Goal: Task Accomplishment & Management: Complete application form

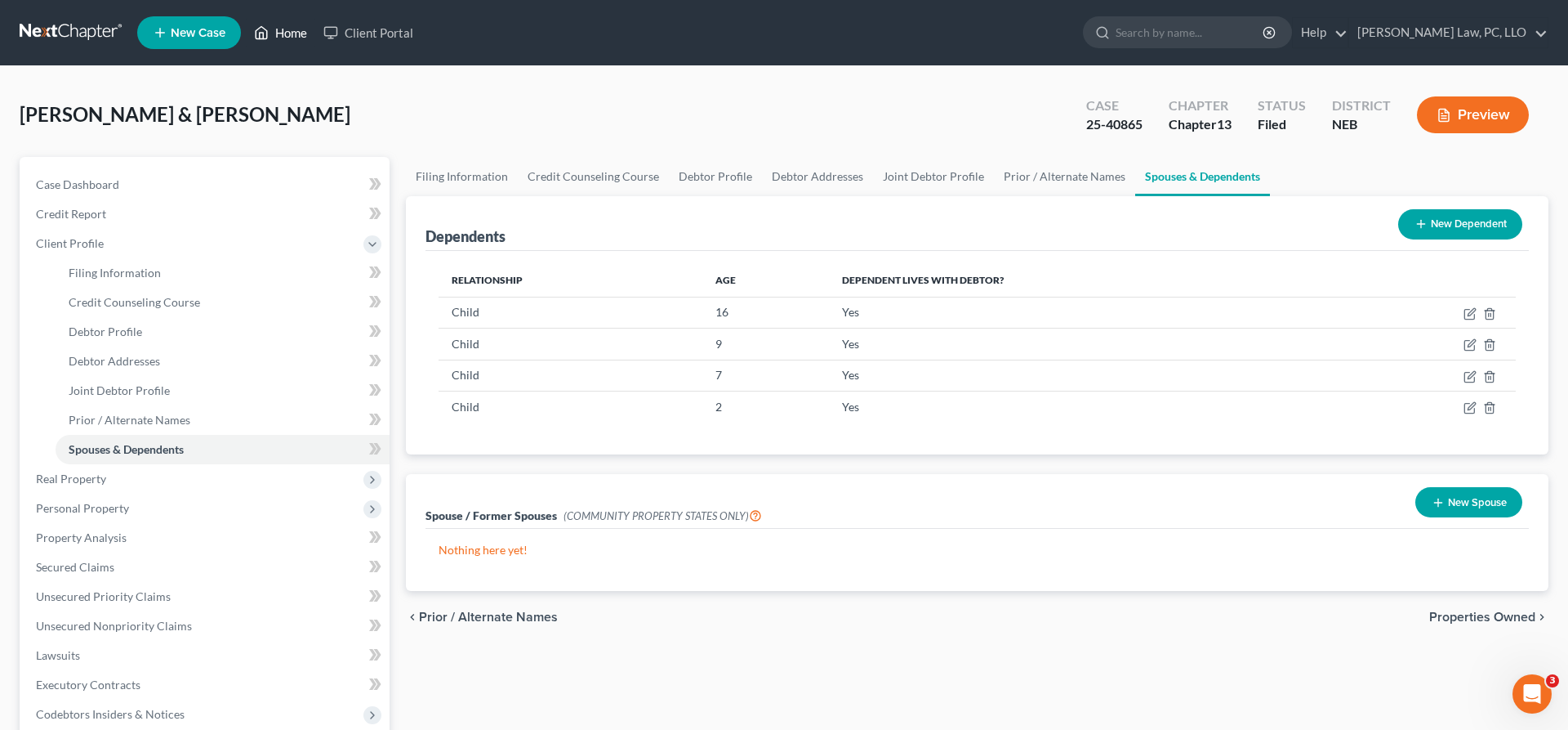
click at [299, 38] on link "Home" at bounding box center [281, 33] width 69 height 30
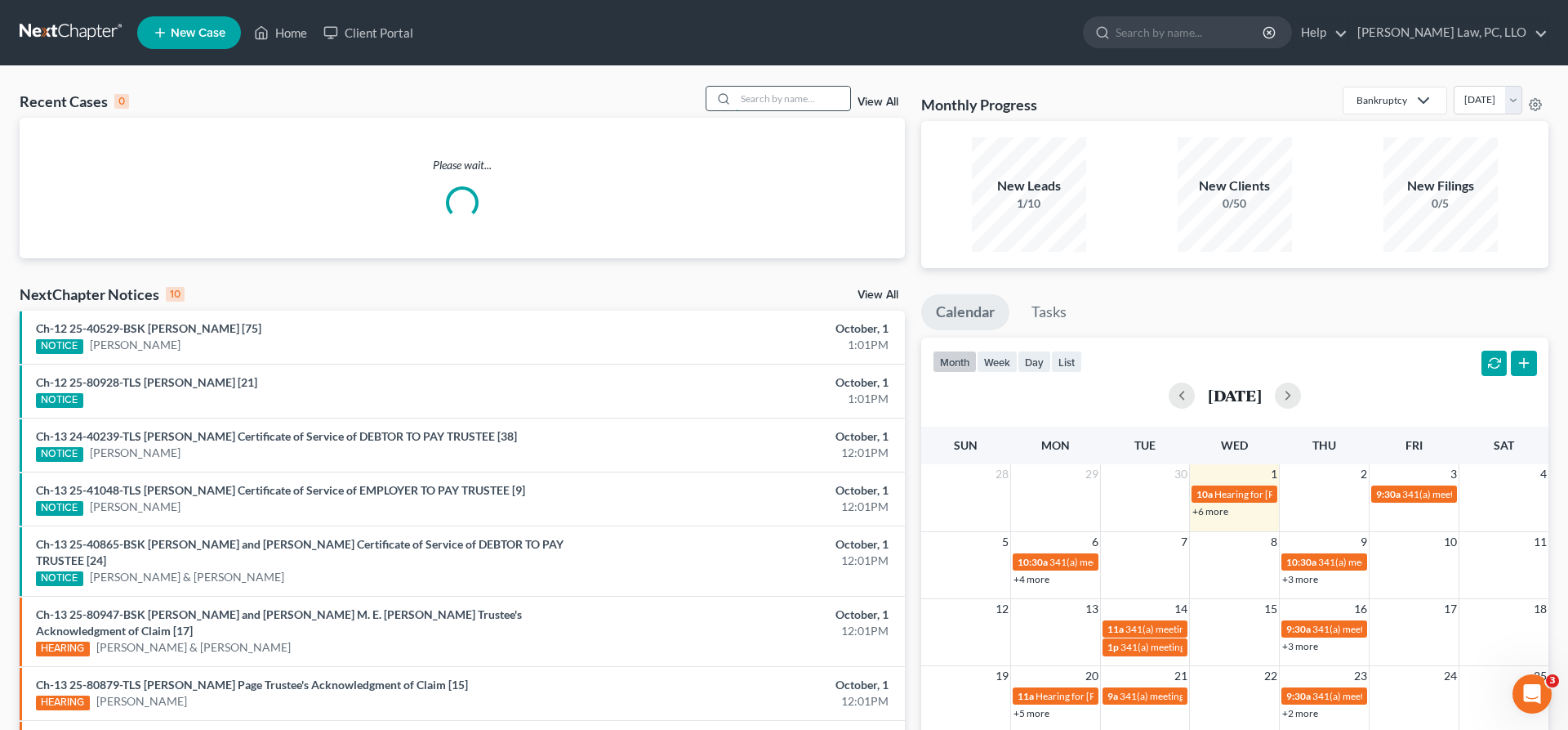
click at [746, 108] on input "search" at bounding box center [793, 99] width 114 height 24
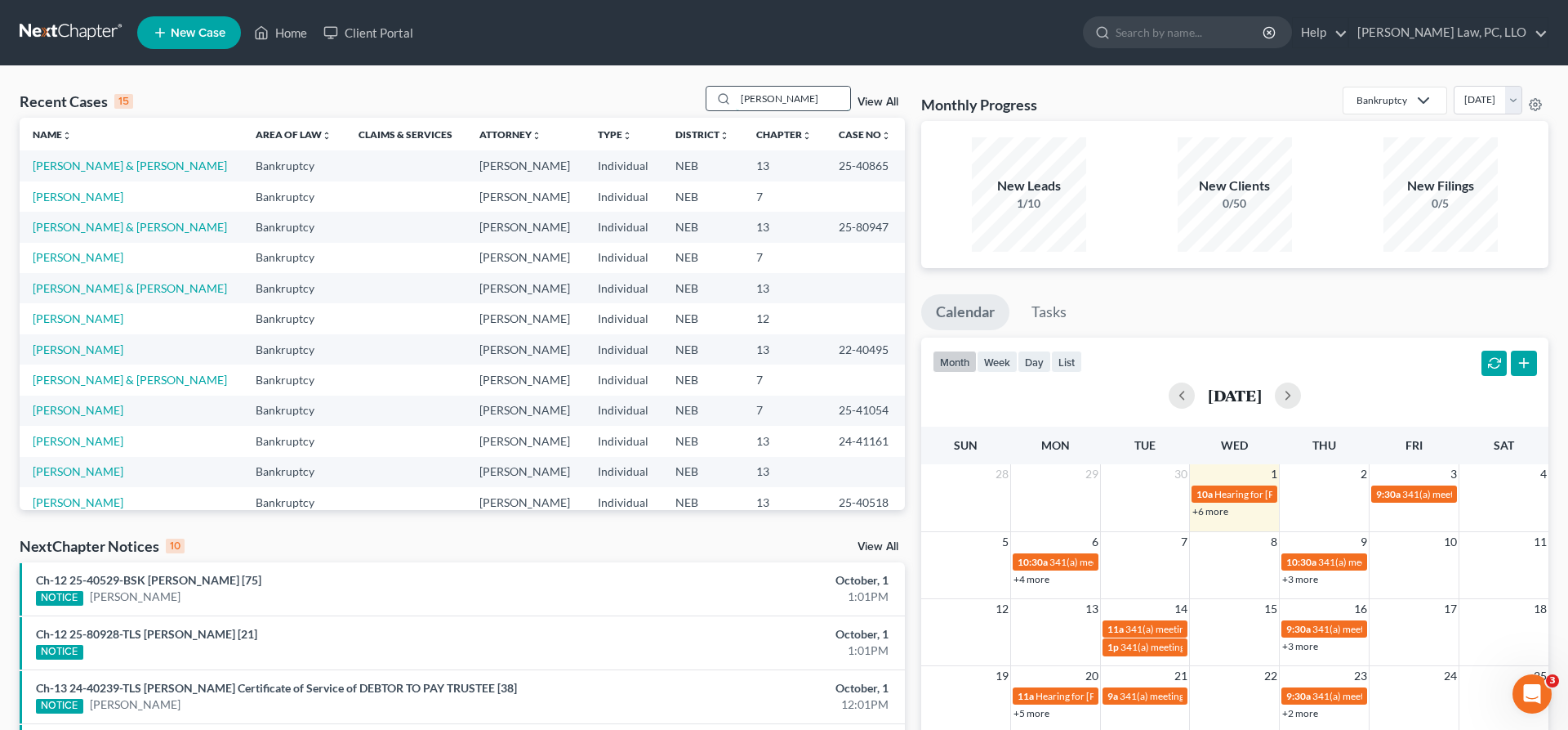
type input "[PERSON_NAME]"
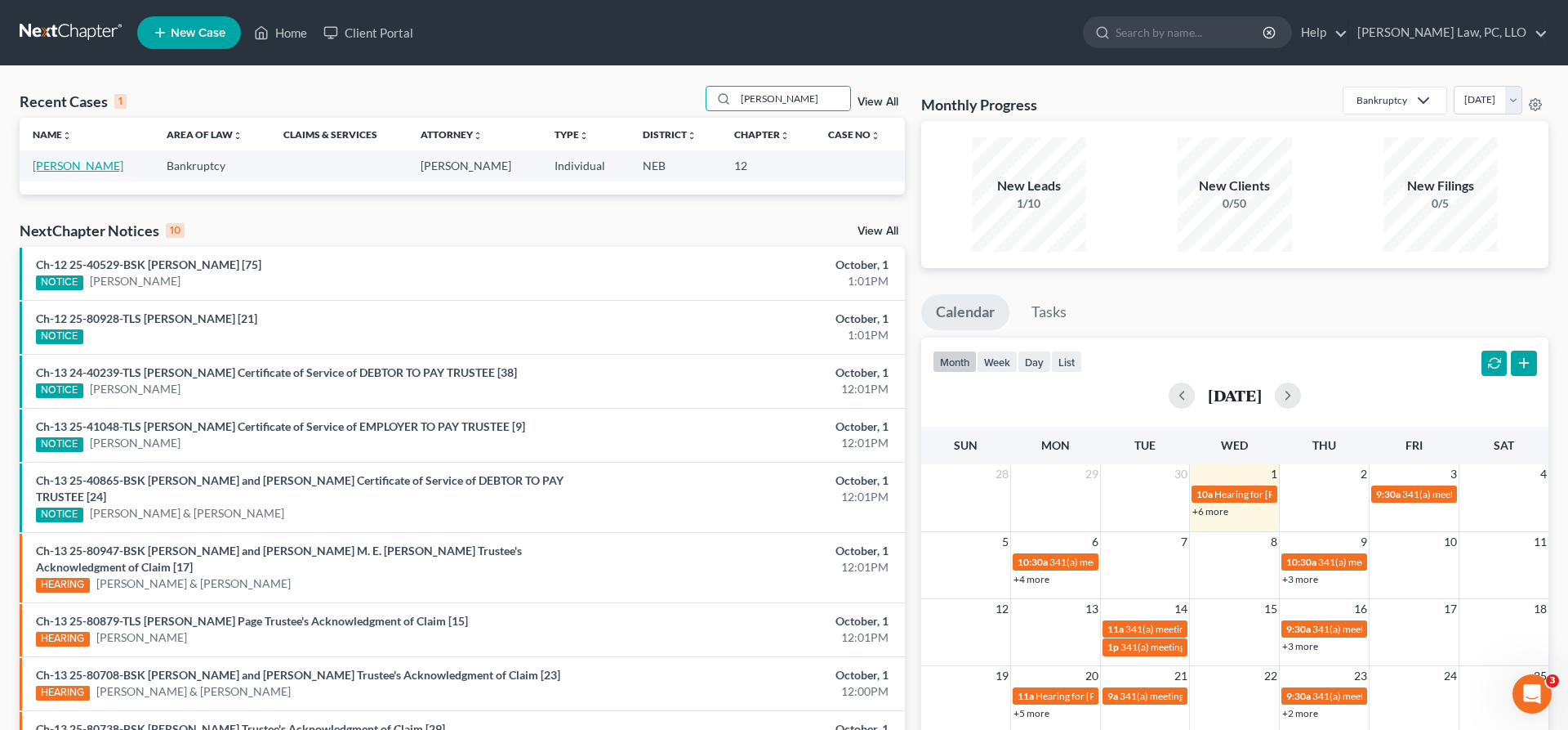
click at [76, 169] on link "[PERSON_NAME]" at bounding box center [78, 166] width 91 height 14
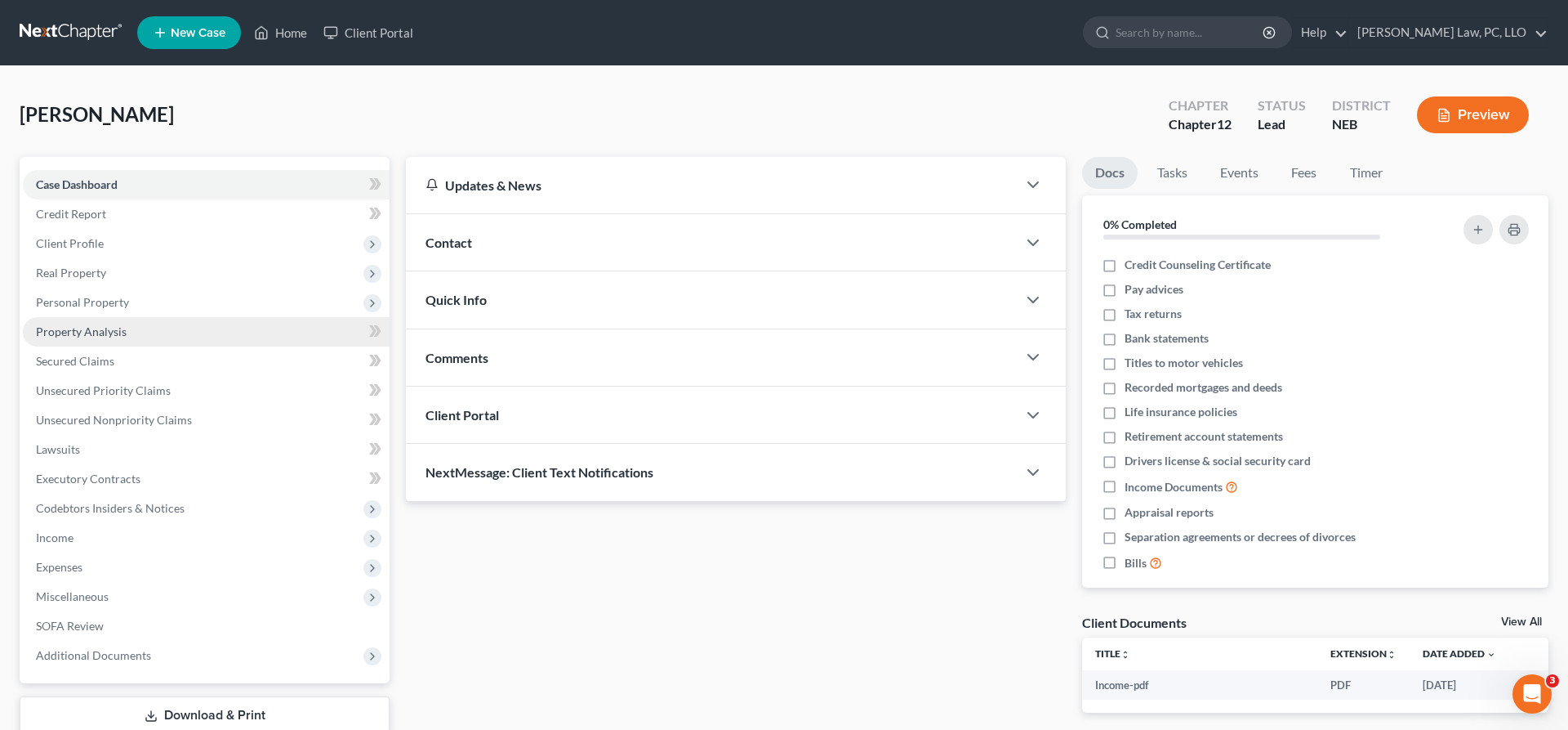
click at [107, 328] on span "Property Analysis" at bounding box center [81, 331] width 91 height 14
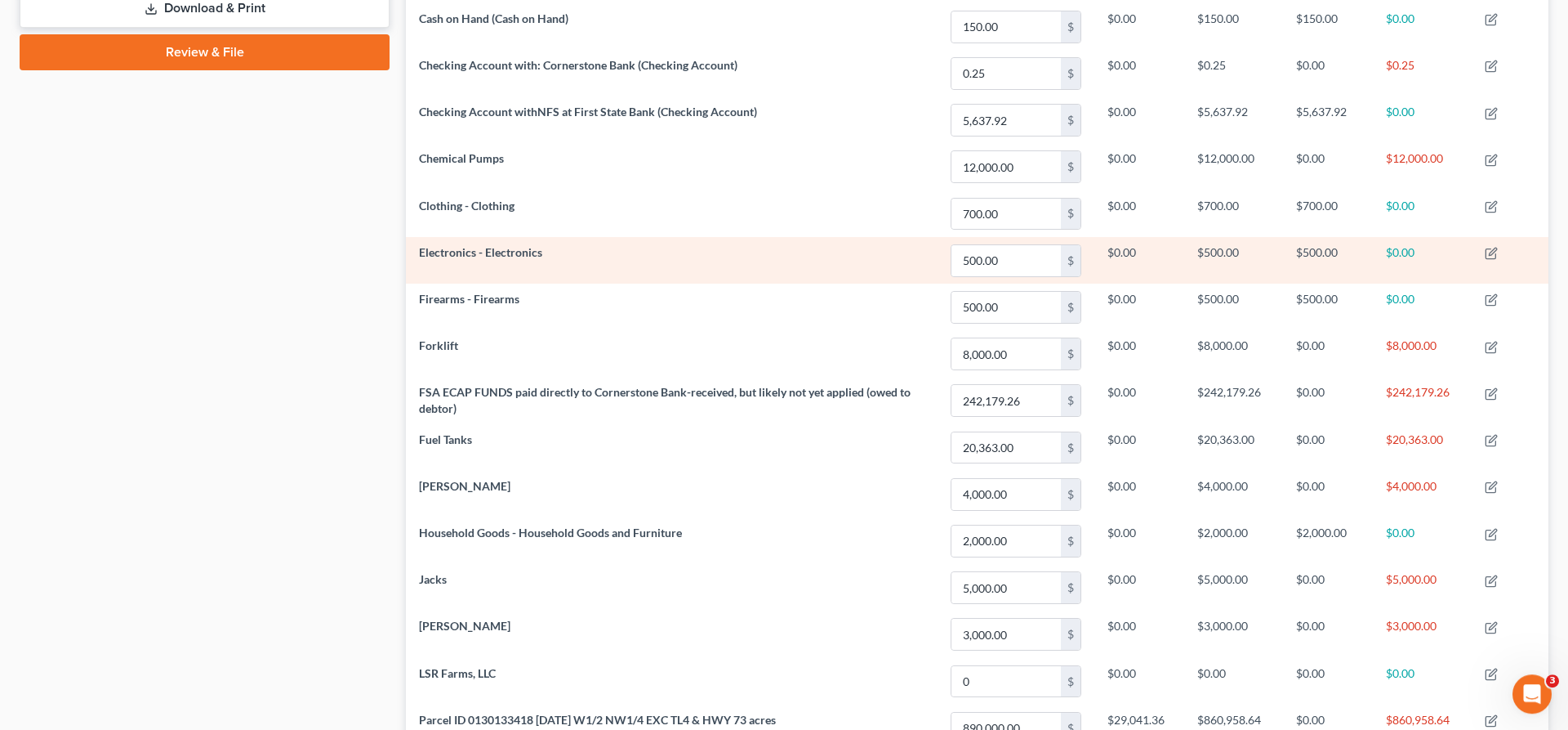
scroll to position [750, 0]
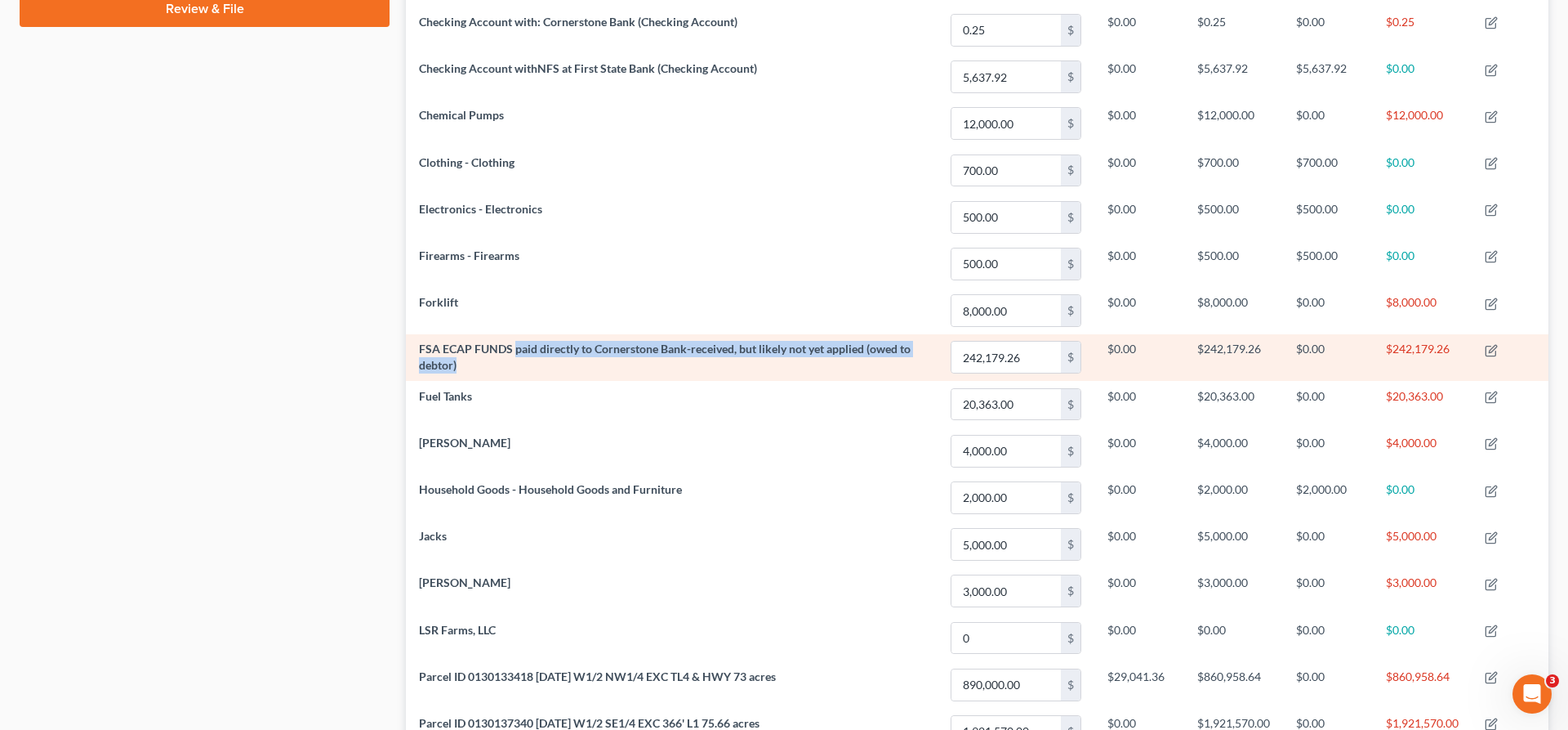
drag, startPoint x: 516, startPoint y: 349, endPoint x: 836, endPoint y: 359, distance: 320.2
click at [836, 359] on td "FSA ECAP FUNDS paid directly to Cornerstone Bank-received, but likely not yet a…" at bounding box center [672, 357] width 532 height 46
click at [1029, 357] on input "242,179.26" at bounding box center [1006, 358] width 109 height 32
drag, startPoint x: 514, startPoint y: 352, endPoint x: 708, endPoint y: 352, distance: 194.0
click at [708, 352] on span "FSA ECAP FUNDS paid directly to Cornerstone Bank-received, but likely not yet a…" at bounding box center [664, 357] width 491 height 31
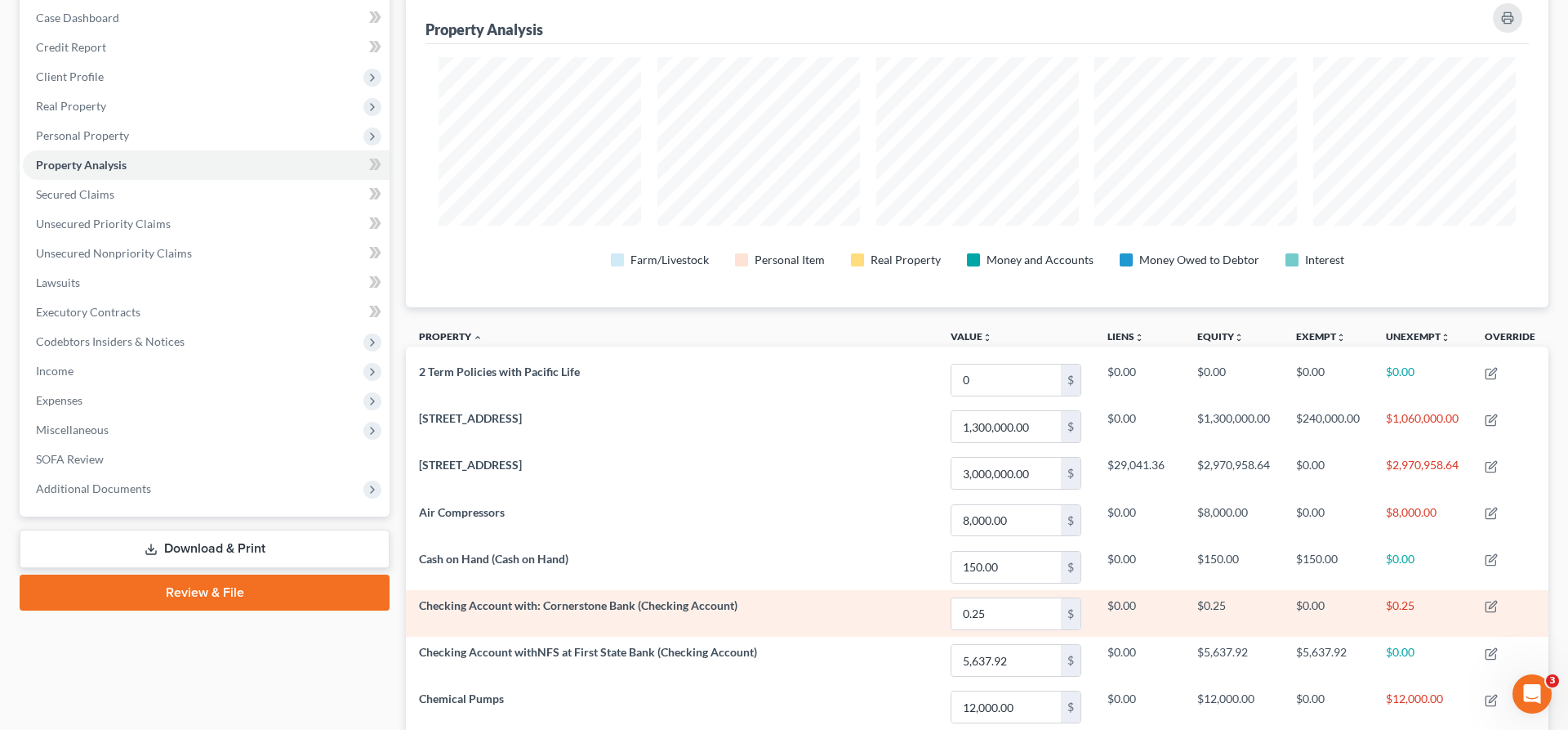
scroll to position [0, 0]
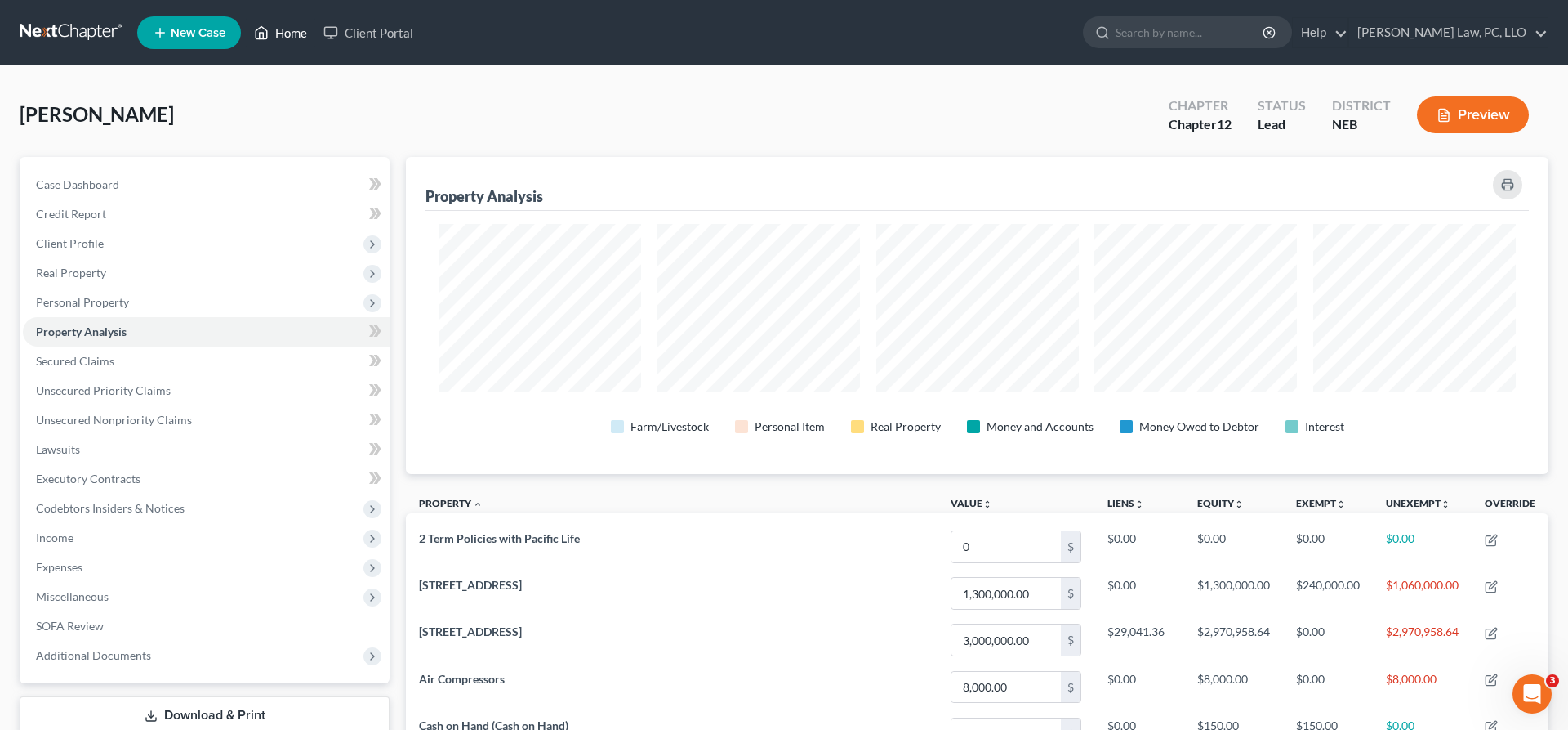
click at [290, 40] on link "Home" at bounding box center [281, 33] width 69 height 30
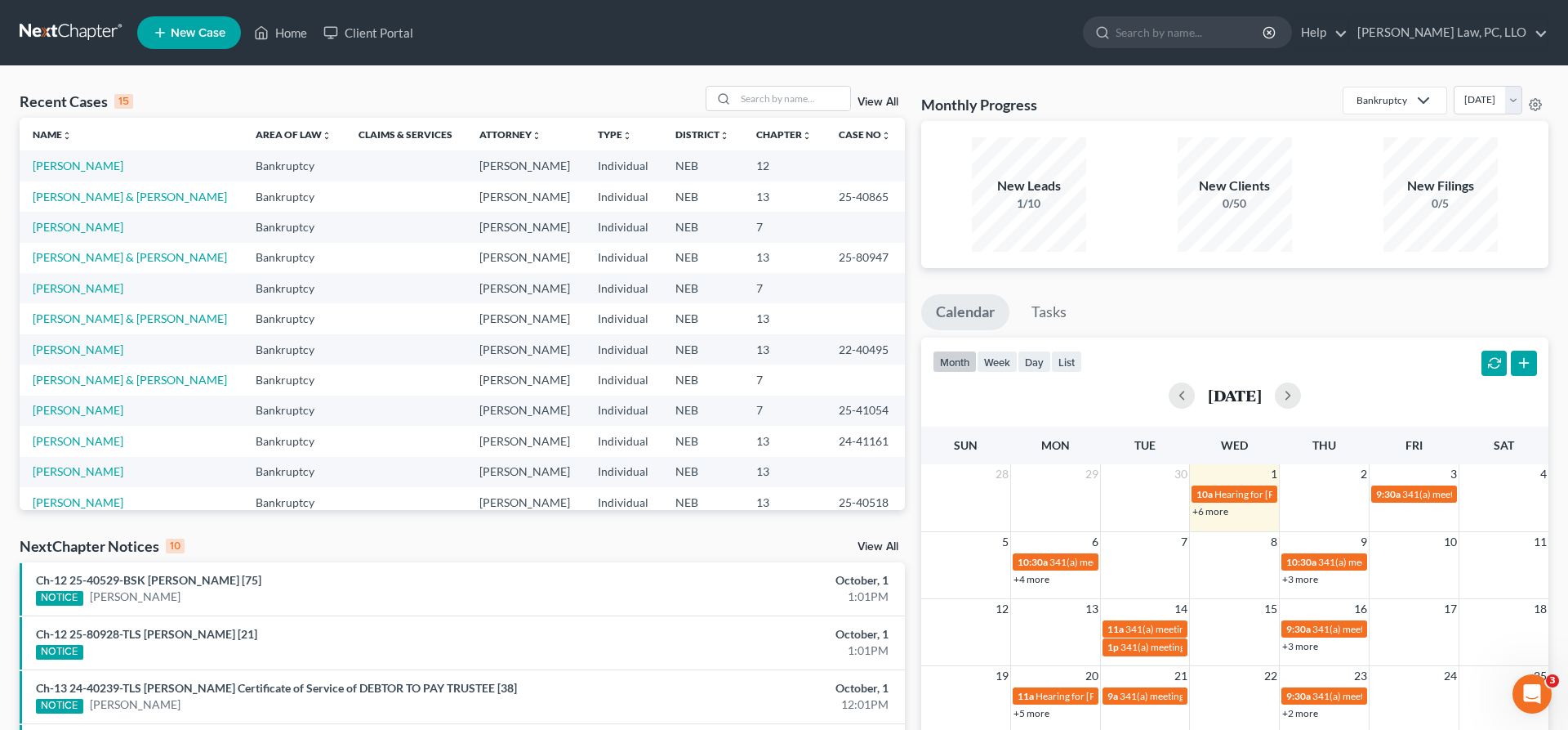
click at [567, 80] on div "Recent Cases 15 View All Name unfold_more expand_more expand_less Area of Law u…" at bounding box center [784, 622] width 1568 height 1112
click at [77, 257] on link "[PERSON_NAME] & [PERSON_NAME]" at bounding box center [129, 257] width 194 height 14
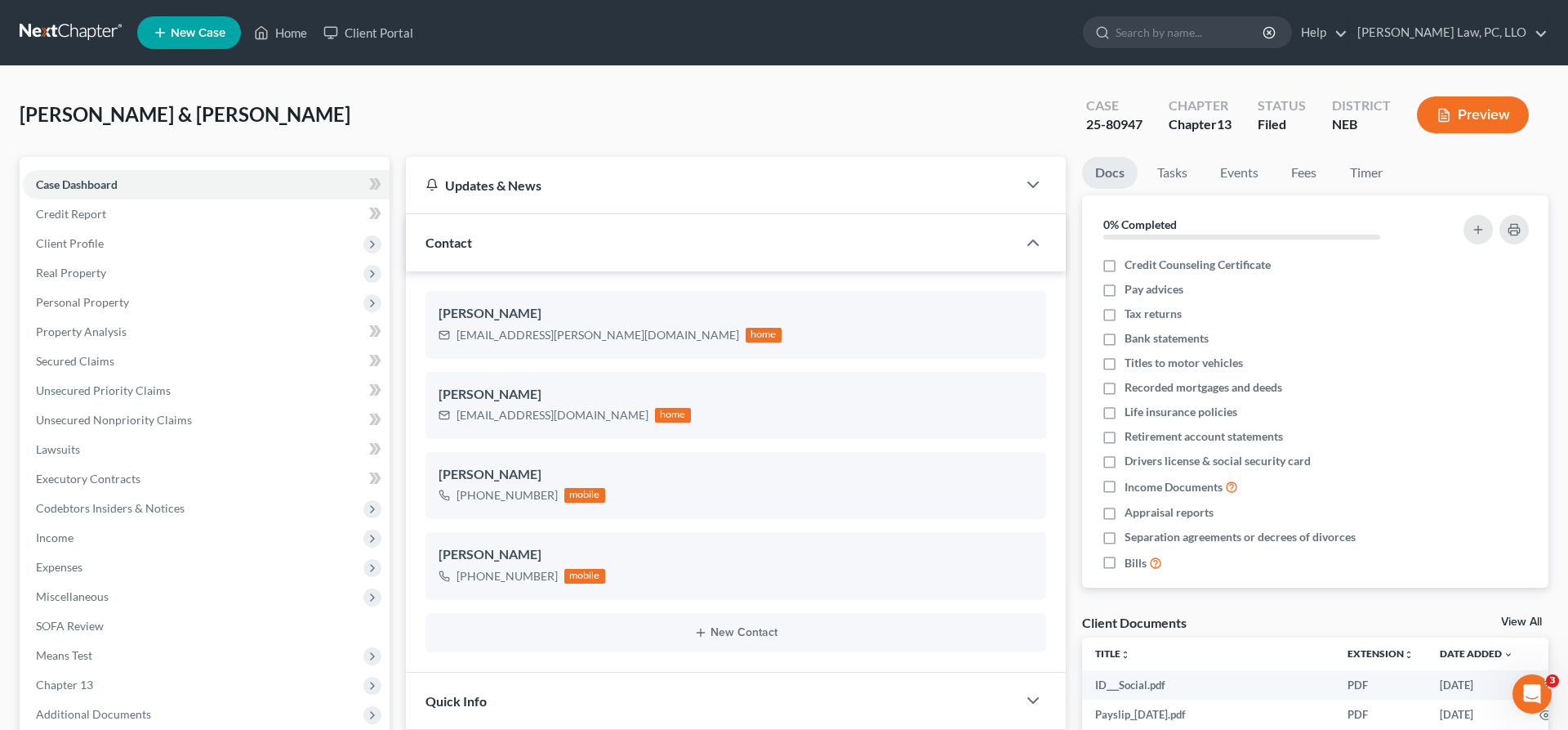
scroll to position [12, 0]
click at [159, 359] on link "Secured Claims" at bounding box center [206, 362] width 366 height 30
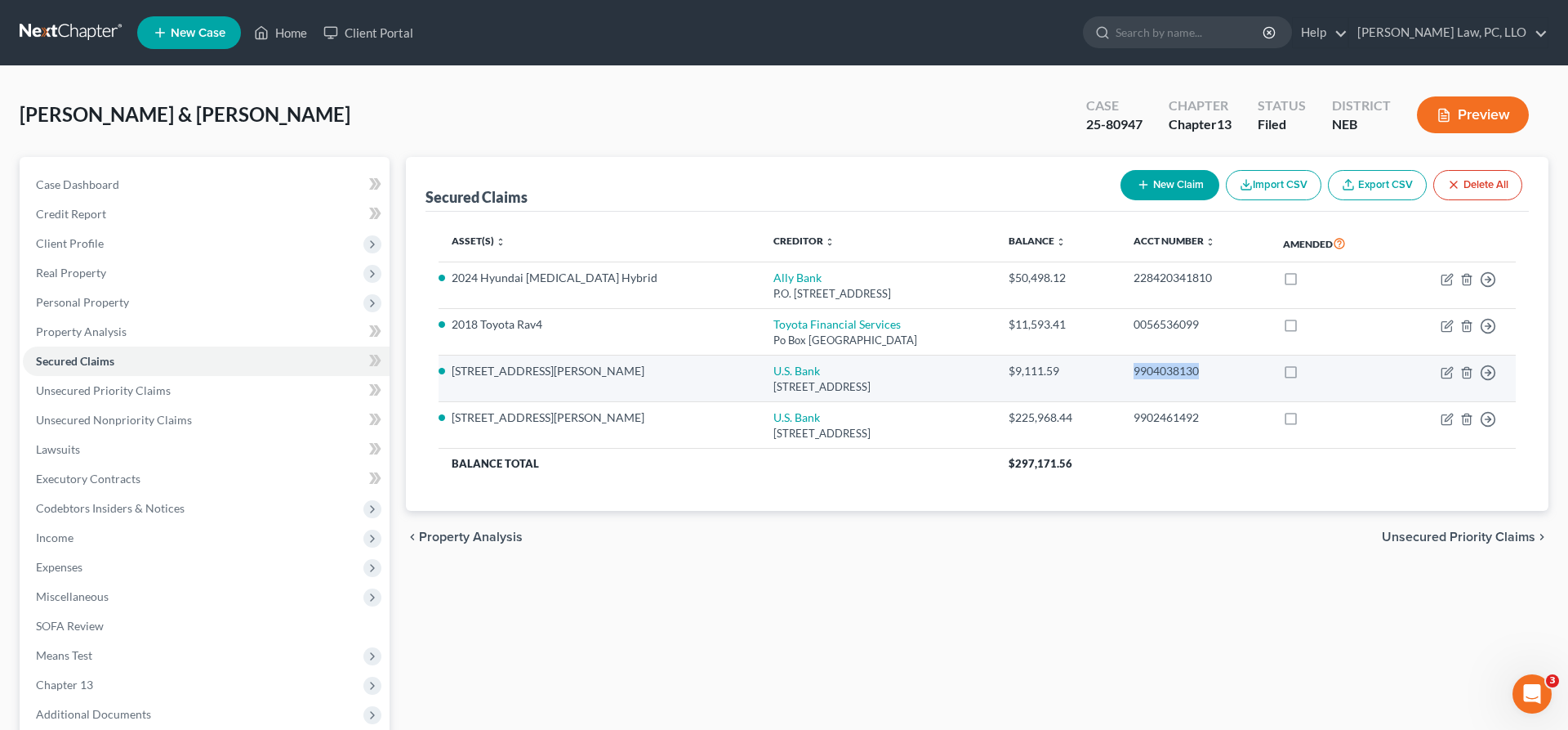
drag, startPoint x: 1175, startPoint y: 370, endPoint x: 1128, endPoint y: 373, distance: 47.1
click at [1128, 373] on td "9904038130" at bounding box center [1196, 378] width 150 height 46
copy div "9904038130"
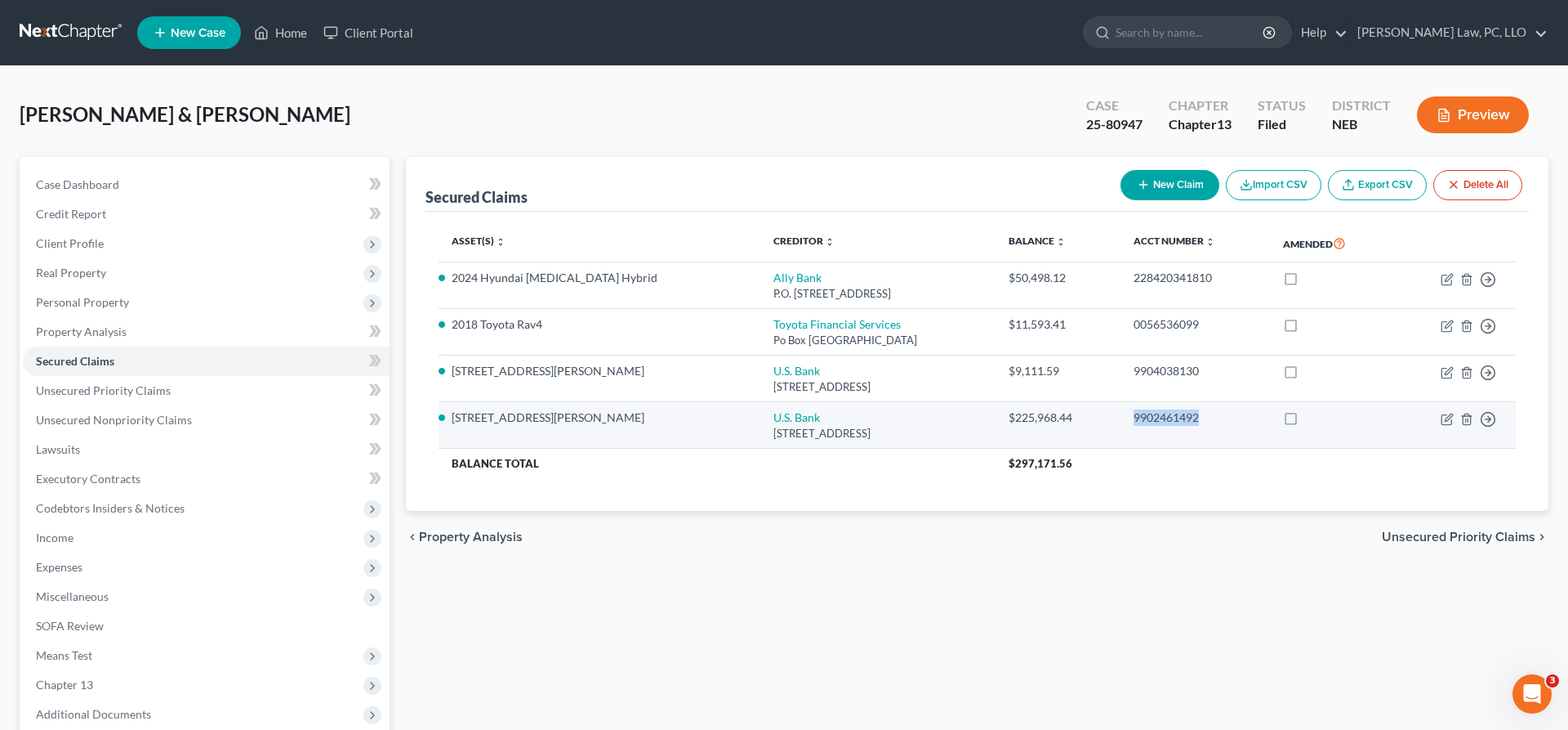
drag, startPoint x: 1209, startPoint y: 416, endPoint x: 1120, endPoint y: 421, distance: 89.1
click at [1121, 421] on td "9902461492" at bounding box center [1196, 425] width 150 height 46
copy div "9902461492"
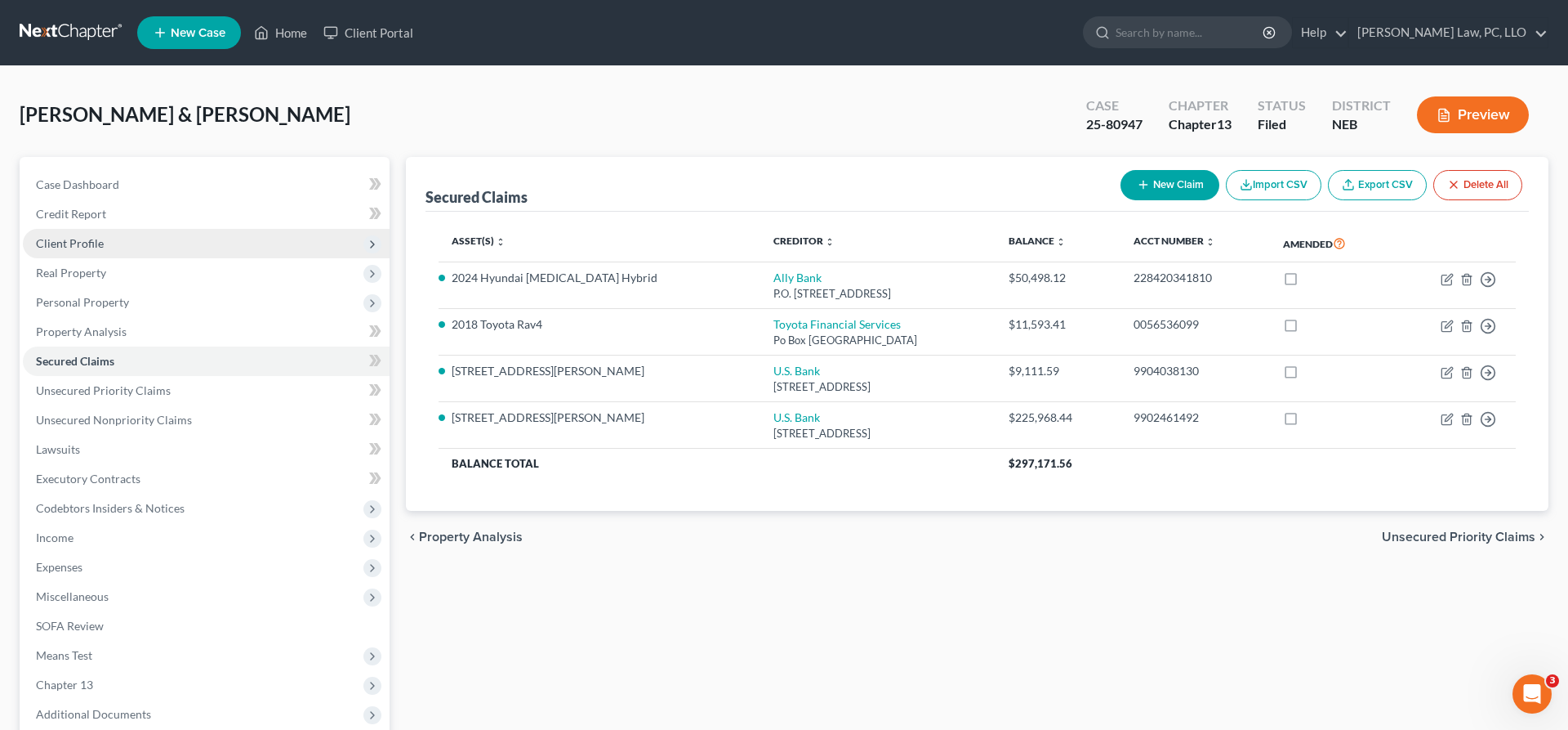
click at [57, 239] on span "Client Profile" at bounding box center [69, 243] width 68 height 14
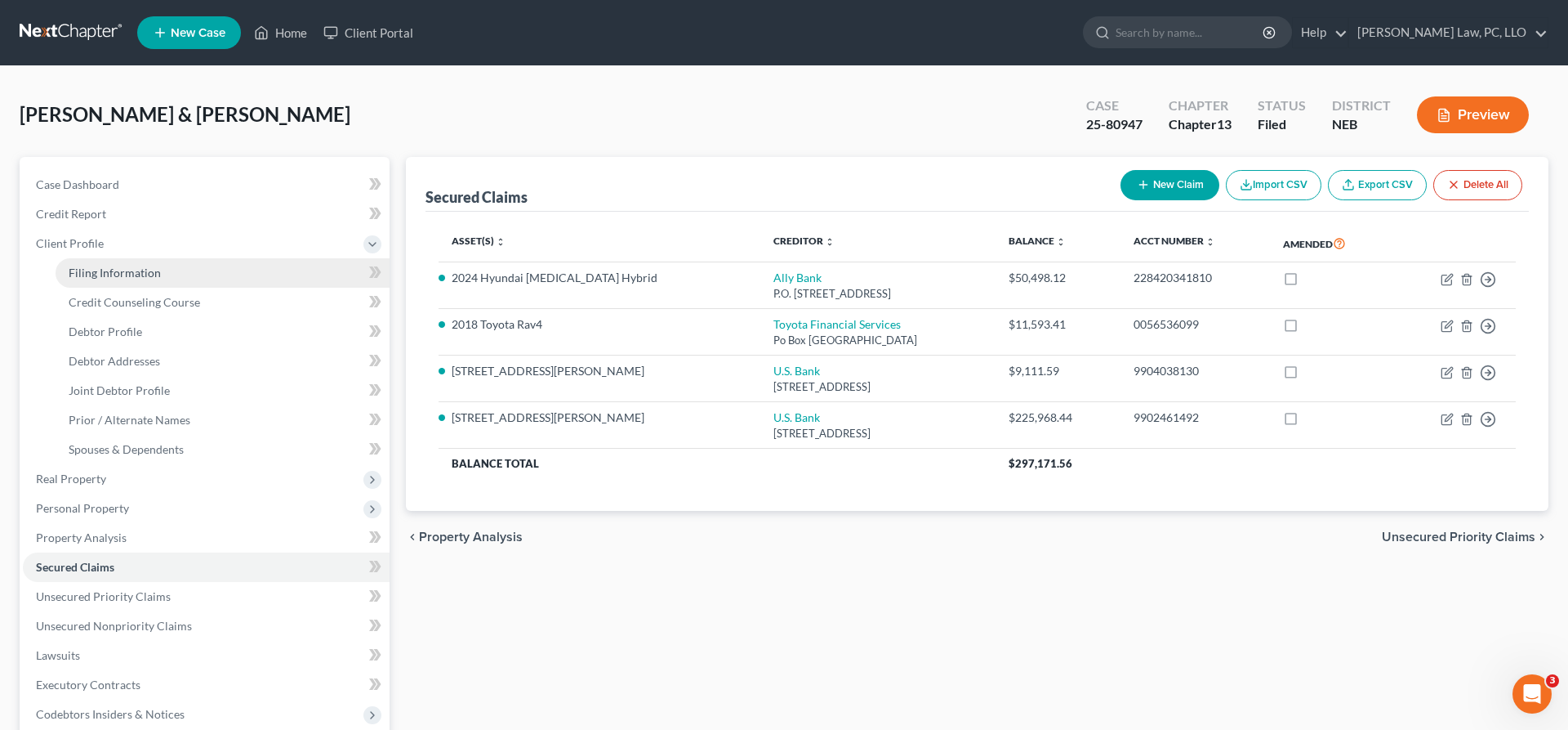
click at [112, 280] on link "Filing Information" at bounding box center [222, 273] width 334 height 30
select select "1"
select select "3"
select select "48"
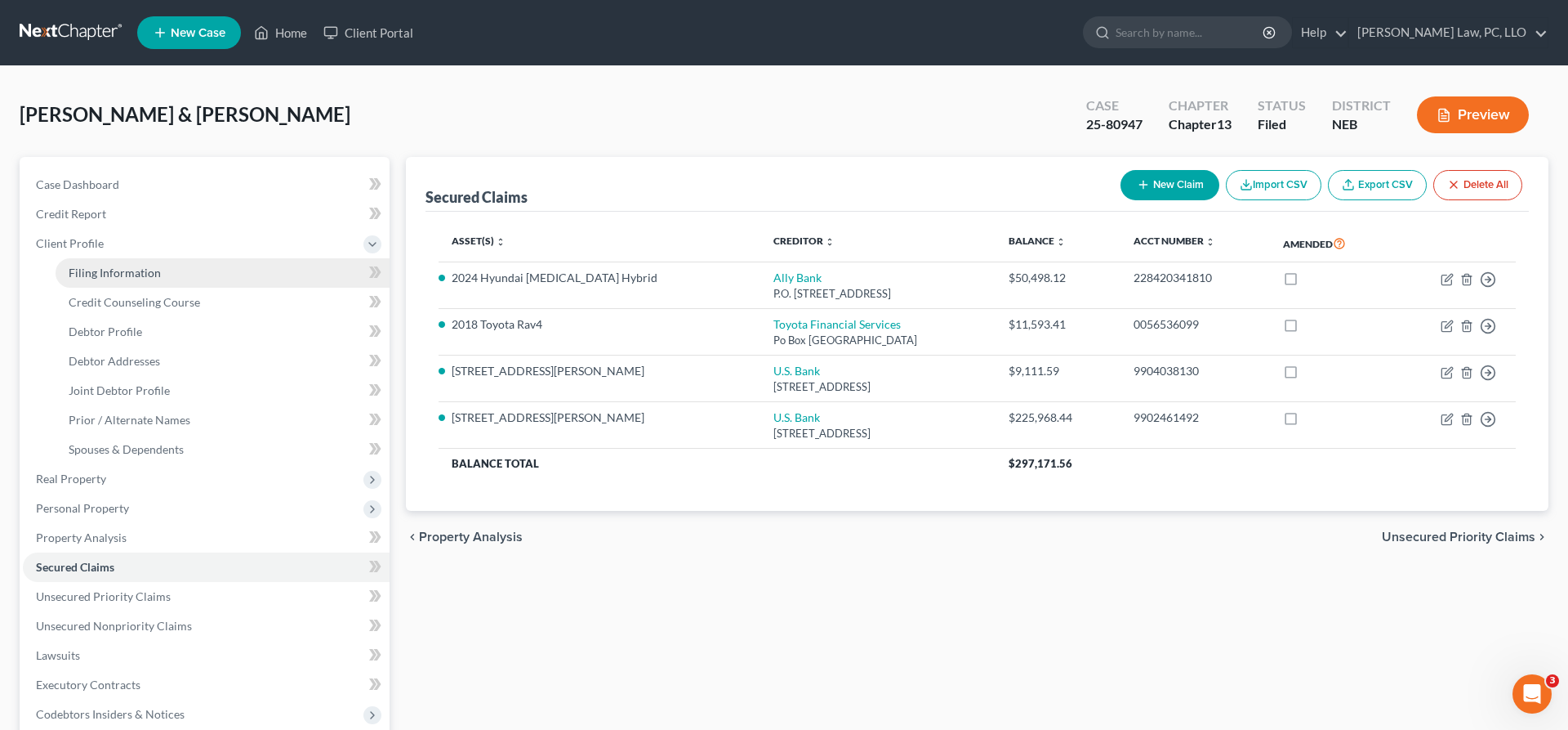
select select "0"
select select "30"
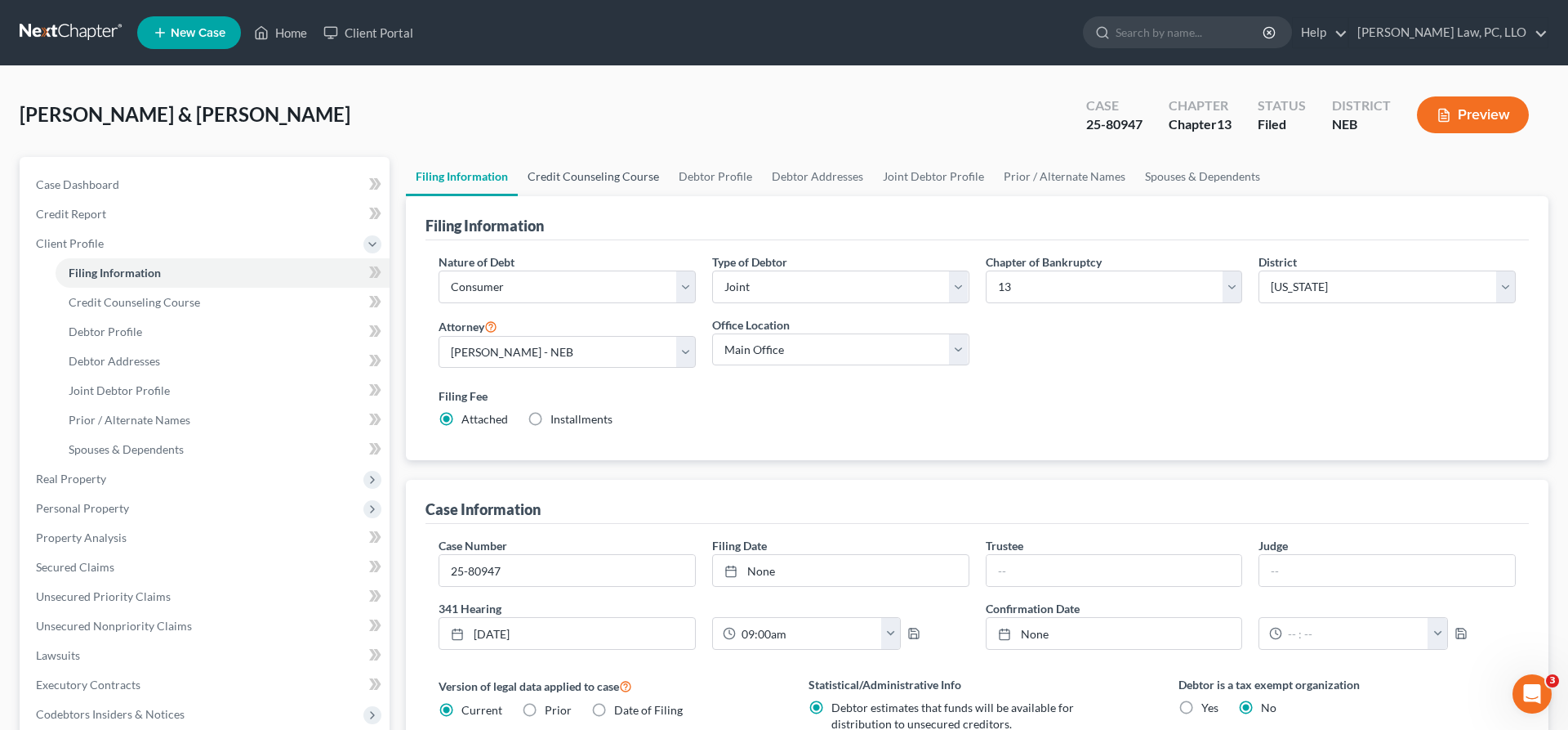
click at [591, 183] on link "Credit Counseling Course" at bounding box center [593, 176] width 151 height 39
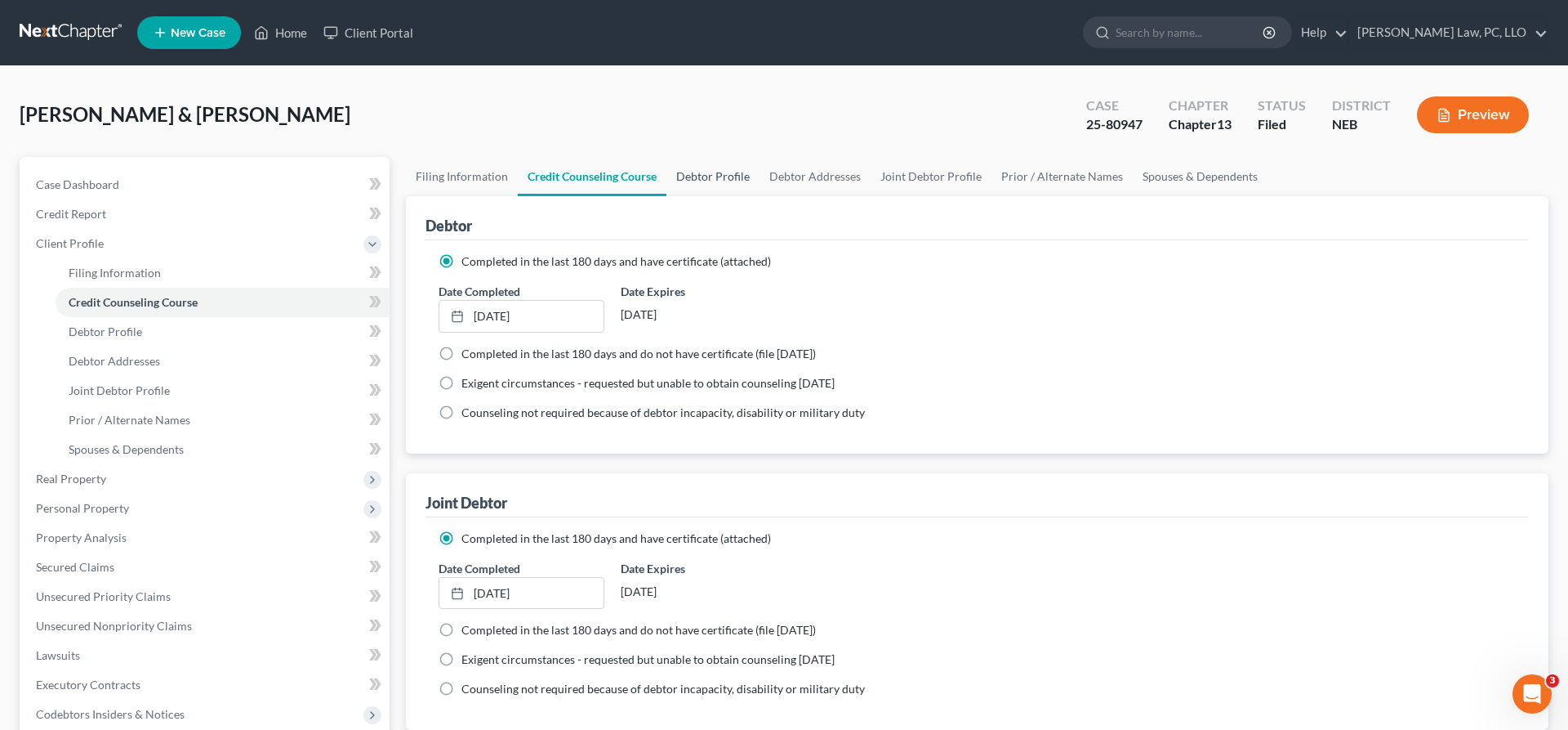
click at [715, 179] on link "Debtor Profile" at bounding box center [713, 176] width 94 height 39
select select "1"
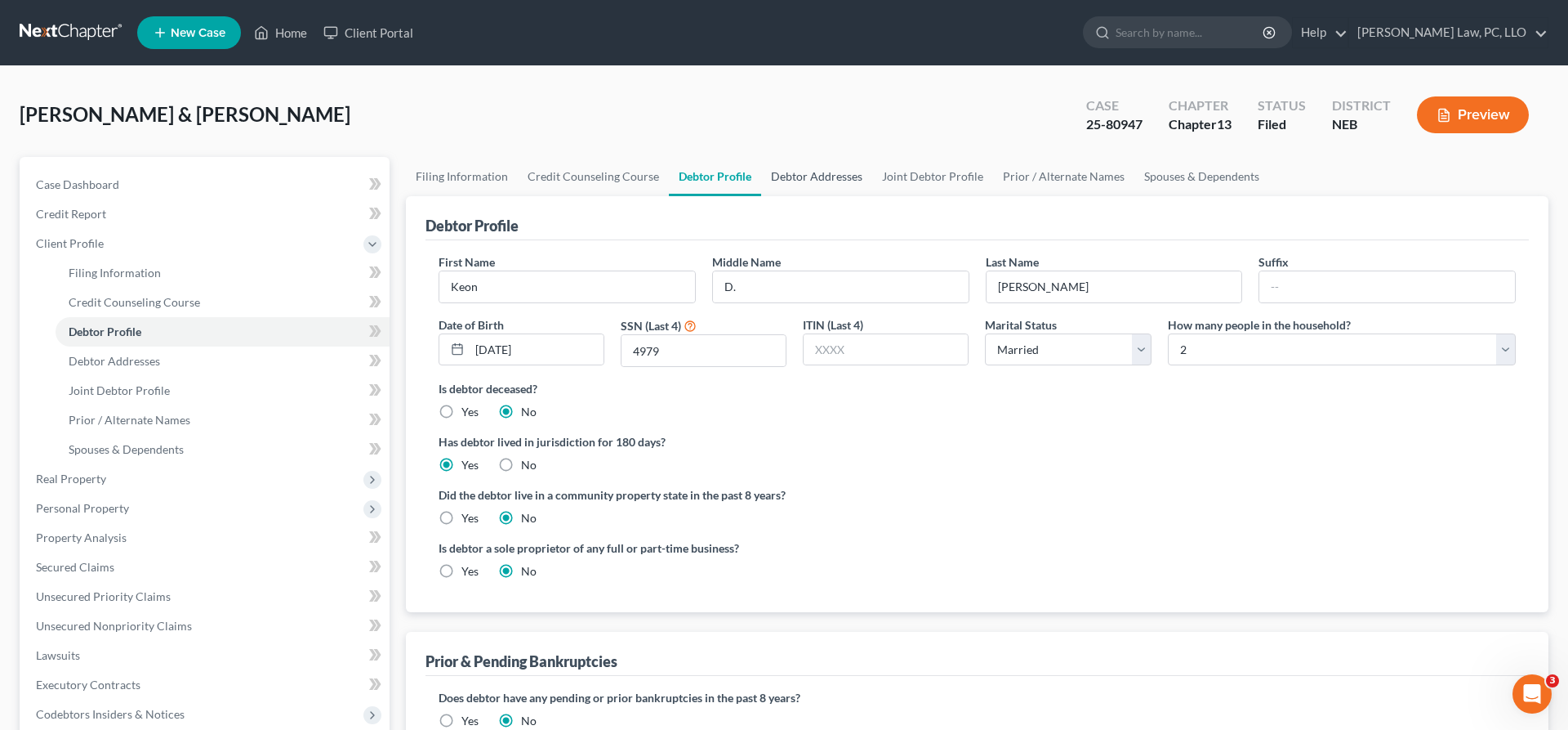
click at [834, 170] on link "Debtor Addresses" at bounding box center [817, 176] width 111 height 39
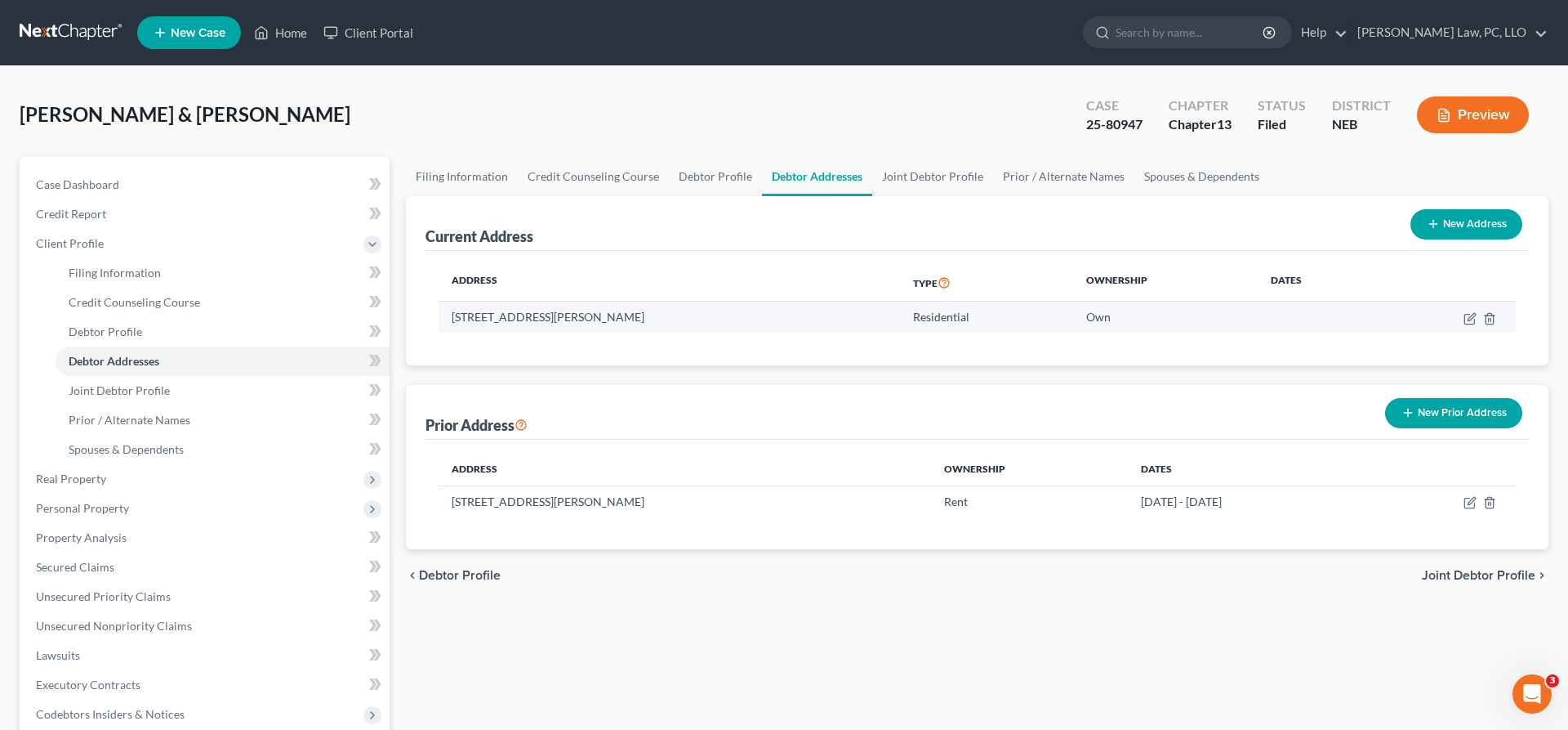
drag, startPoint x: 641, startPoint y: 322, endPoint x: 449, endPoint y: 316, distance: 192.1
click at [449, 316] on td "[STREET_ADDRESS][PERSON_NAME]" at bounding box center [669, 317] width 462 height 32
copy td "[STREET_ADDRESS][PERSON_NAME]"
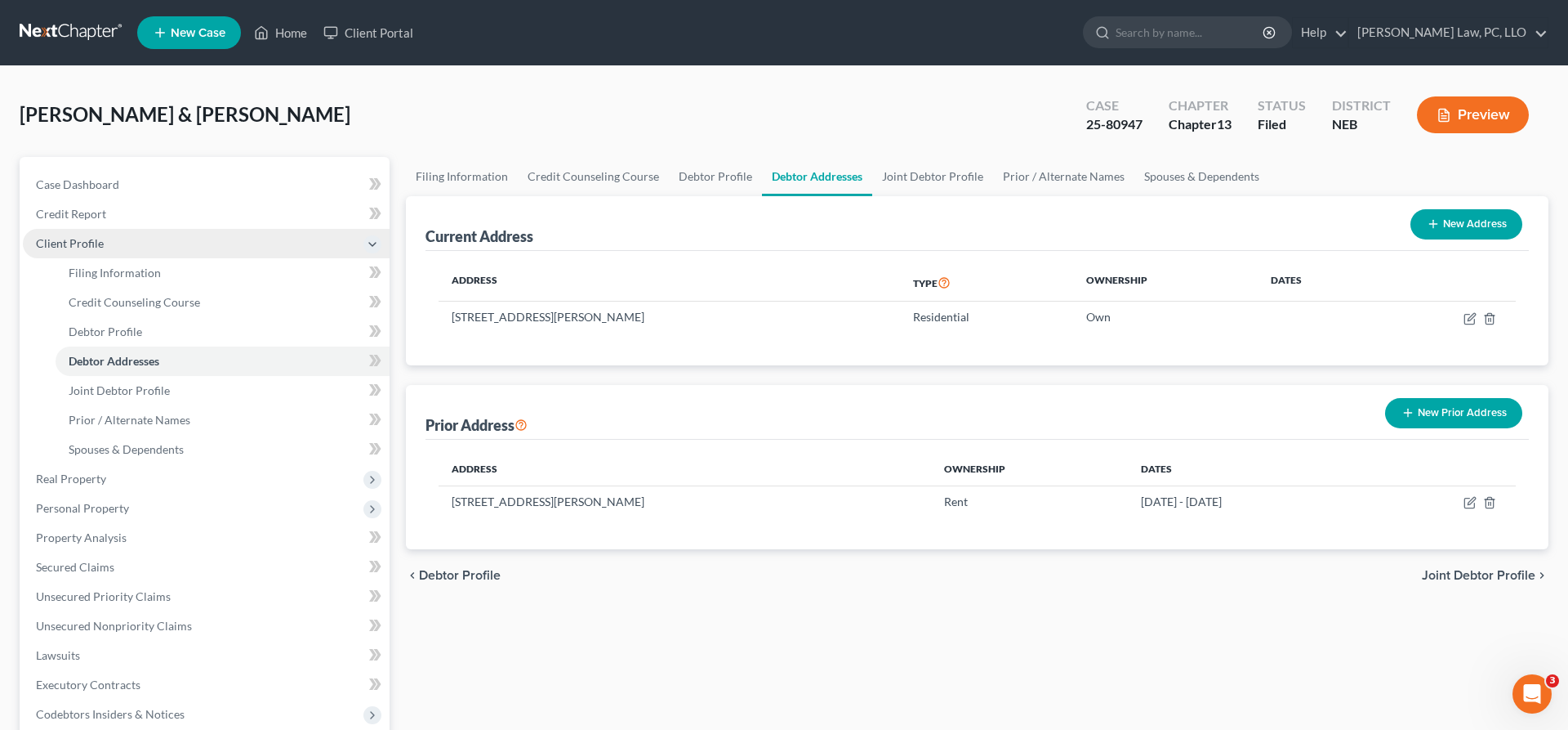
click at [84, 236] on span "Client Profile" at bounding box center [69, 243] width 68 height 14
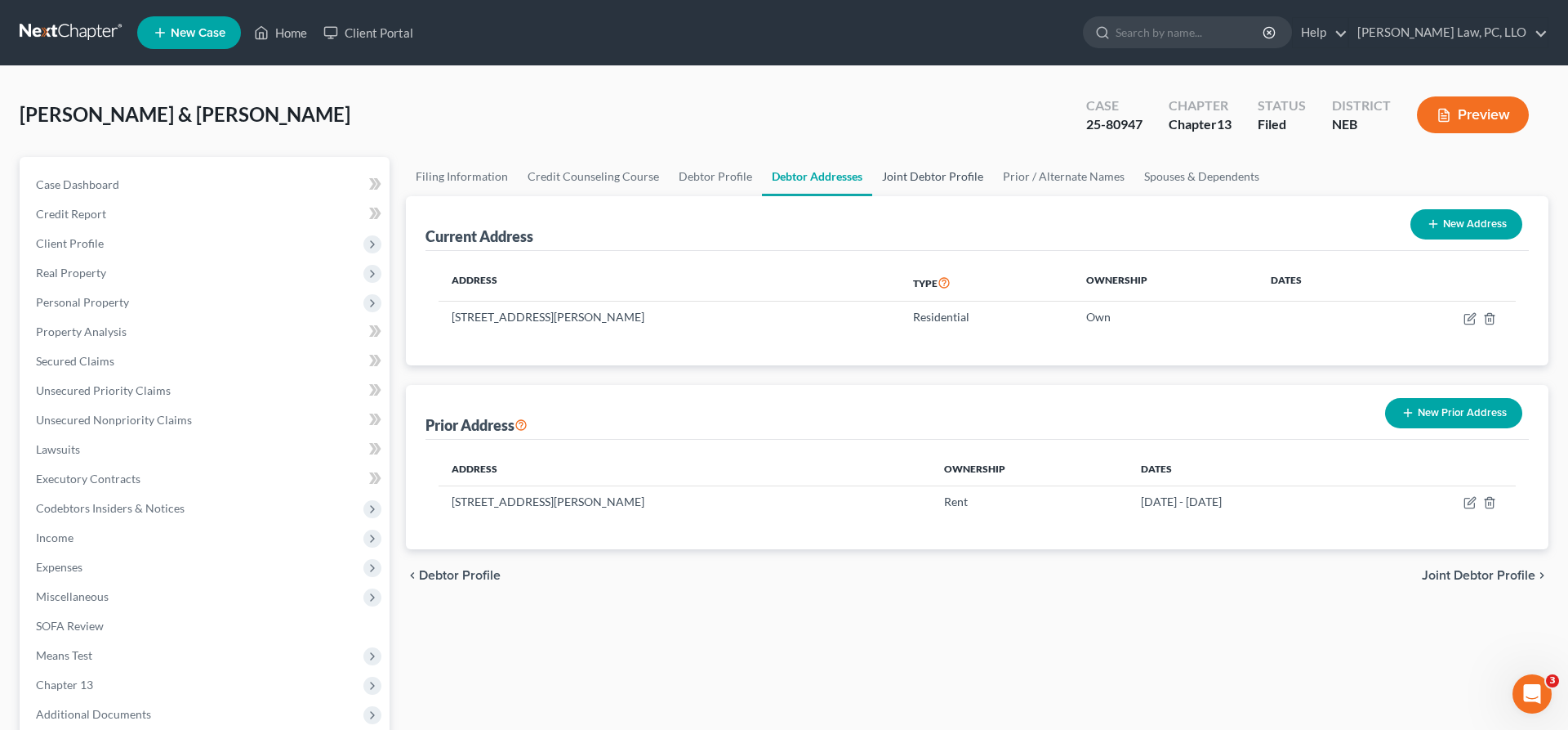
click at [905, 183] on link "Joint Debtor Profile" at bounding box center [933, 176] width 121 height 39
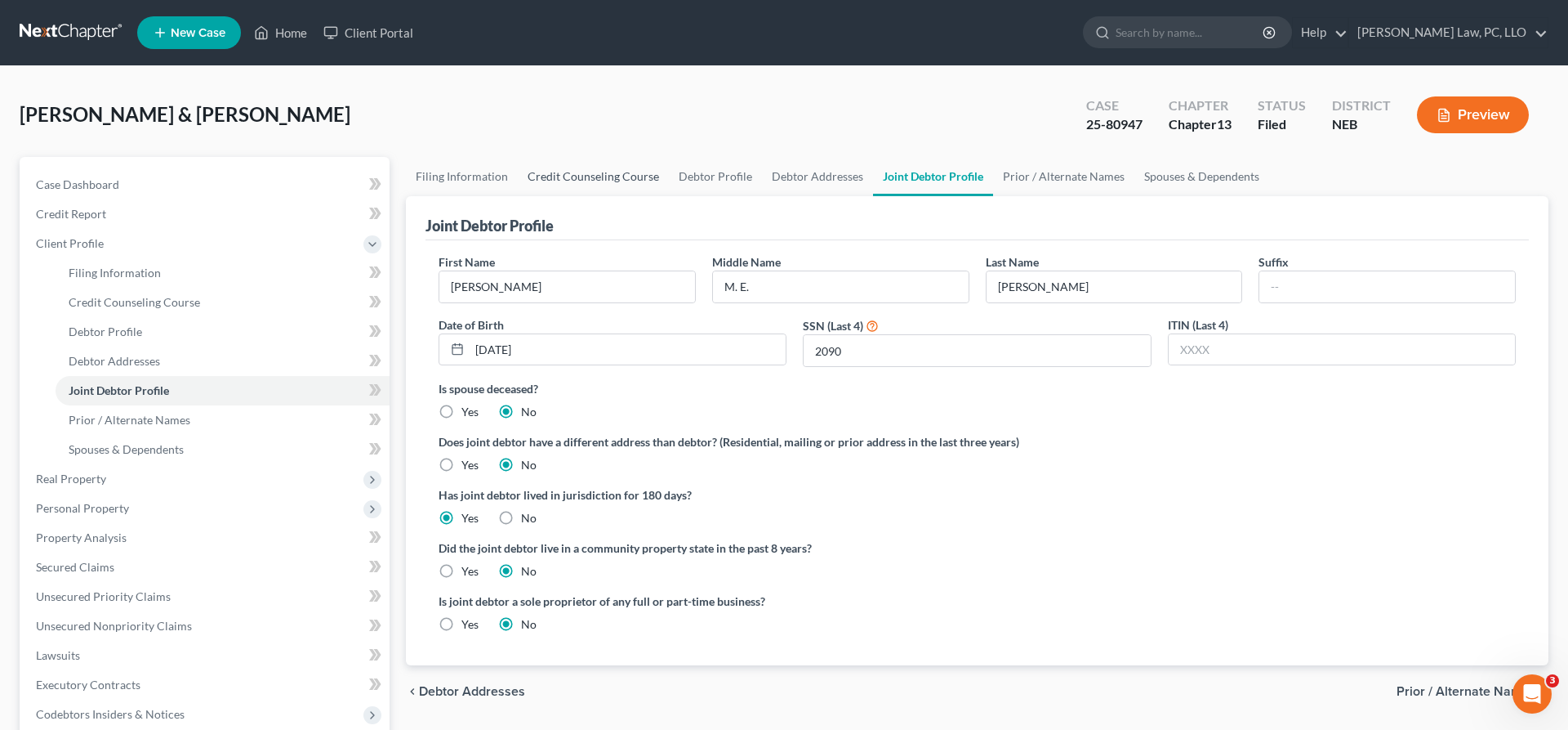
click at [579, 171] on link "Credit Counseling Course" at bounding box center [593, 176] width 151 height 39
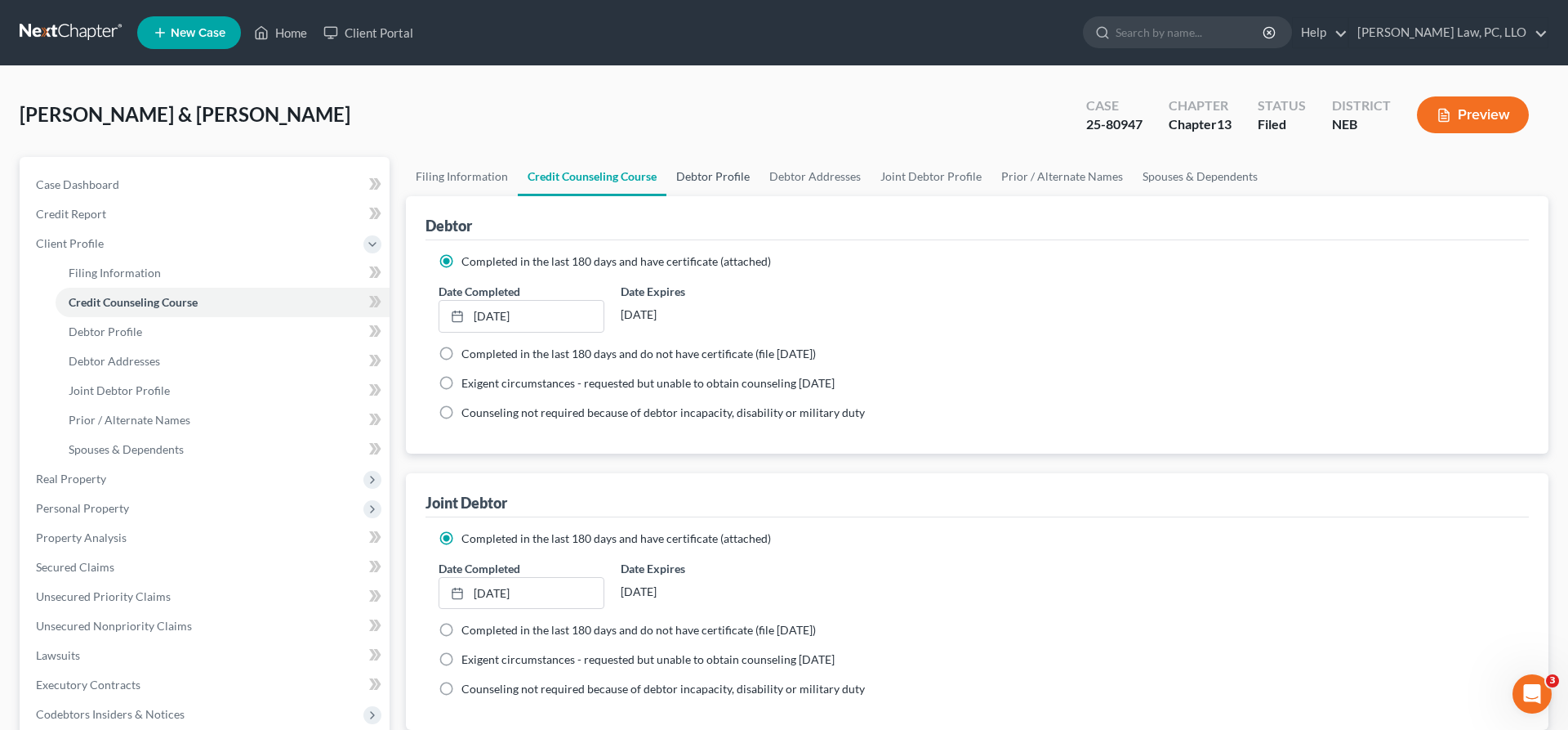
click at [701, 177] on link "Debtor Profile" at bounding box center [713, 176] width 94 height 39
select select "1"
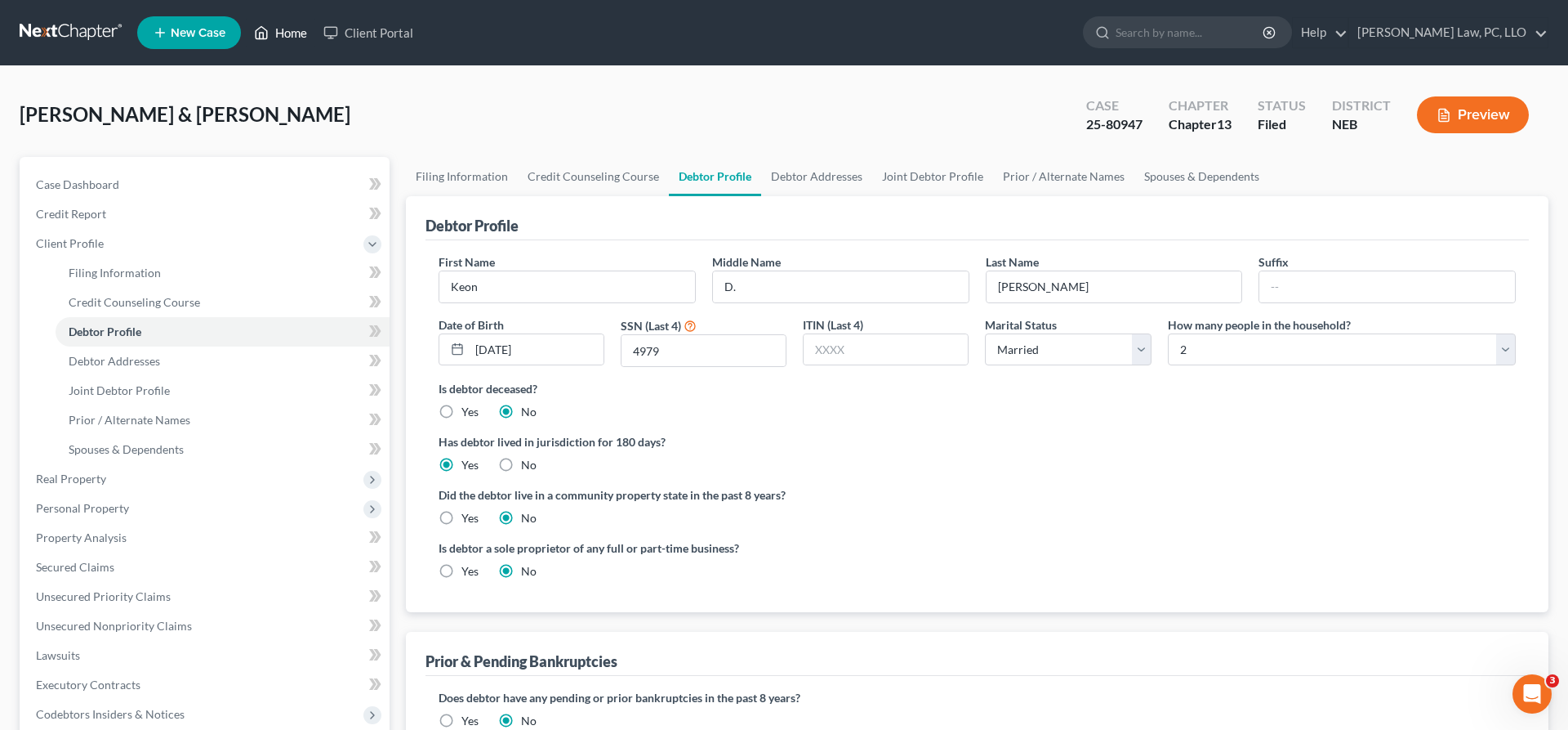
click at [285, 38] on link "Home" at bounding box center [281, 33] width 69 height 30
